Goal: Information Seeking & Learning: Check status

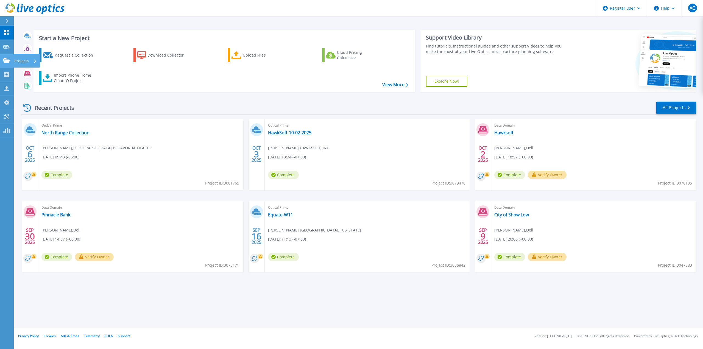
drag, startPoint x: 5, startPoint y: 58, endPoint x: 6, endPoint y: 62, distance: 3.2
click at [5, 58] on icon at bounding box center [6, 60] width 7 height 5
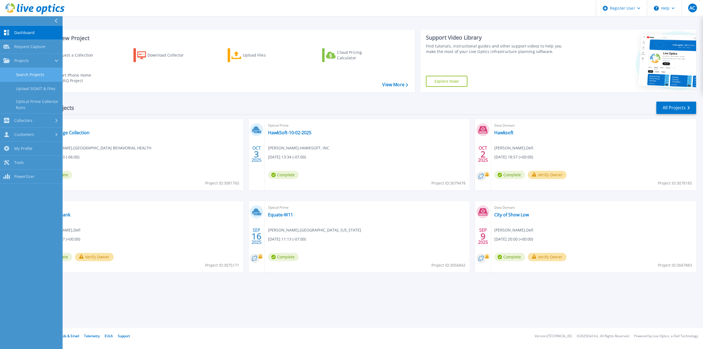
click at [23, 74] on link "Search Projects" at bounding box center [31, 75] width 63 height 14
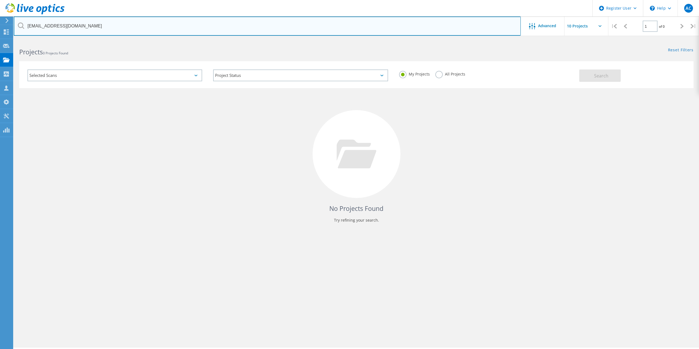
click at [174, 21] on input "[EMAIL_ADDRESS][DOMAIN_NAME]" at bounding box center [267, 25] width 507 height 19
paste input "[PERSON_NAME][EMAIL_ADDRESS][PERSON_NAME][DOMAIN_NAME]"
click at [158, 25] on input "acowens@canoncity.govrichard.[PERSON_NAME]@[DOMAIN_NAME]" at bounding box center [267, 25] width 507 height 19
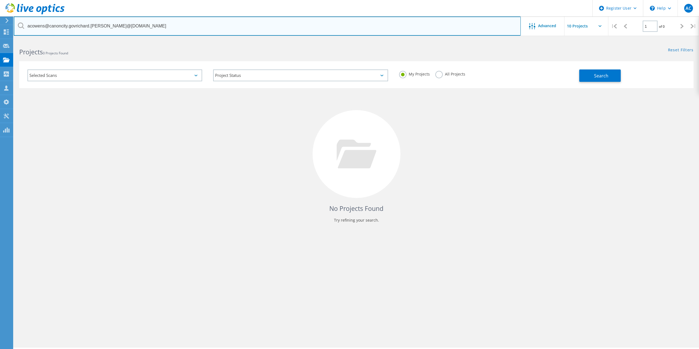
paste input "text"
type input "[PERSON_NAME][EMAIL_ADDRESS][PERSON_NAME][DOMAIN_NAME]"
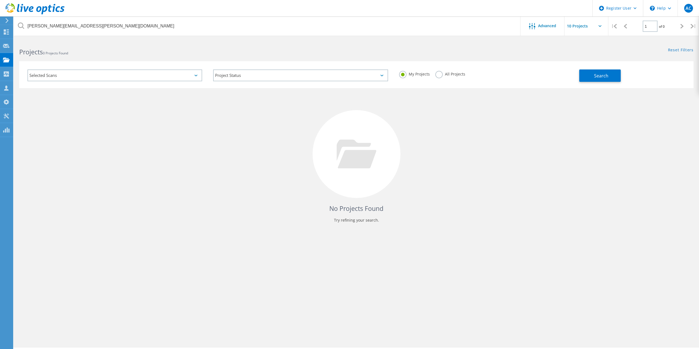
click at [441, 74] on label "All Projects" at bounding box center [450, 73] width 30 height 5
click at [0, 0] on input "All Projects" at bounding box center [0, 0] width 0 height 0
click at [598, 89] on div "No Projects Found Try refining your search." at bounding box center [356, 159] width 674 height 142
click at [603, 79] on button "Search" at bounding box center [599, 75] width 41 height 12
